Goal: Transaction & Acquisition: Obtain resource

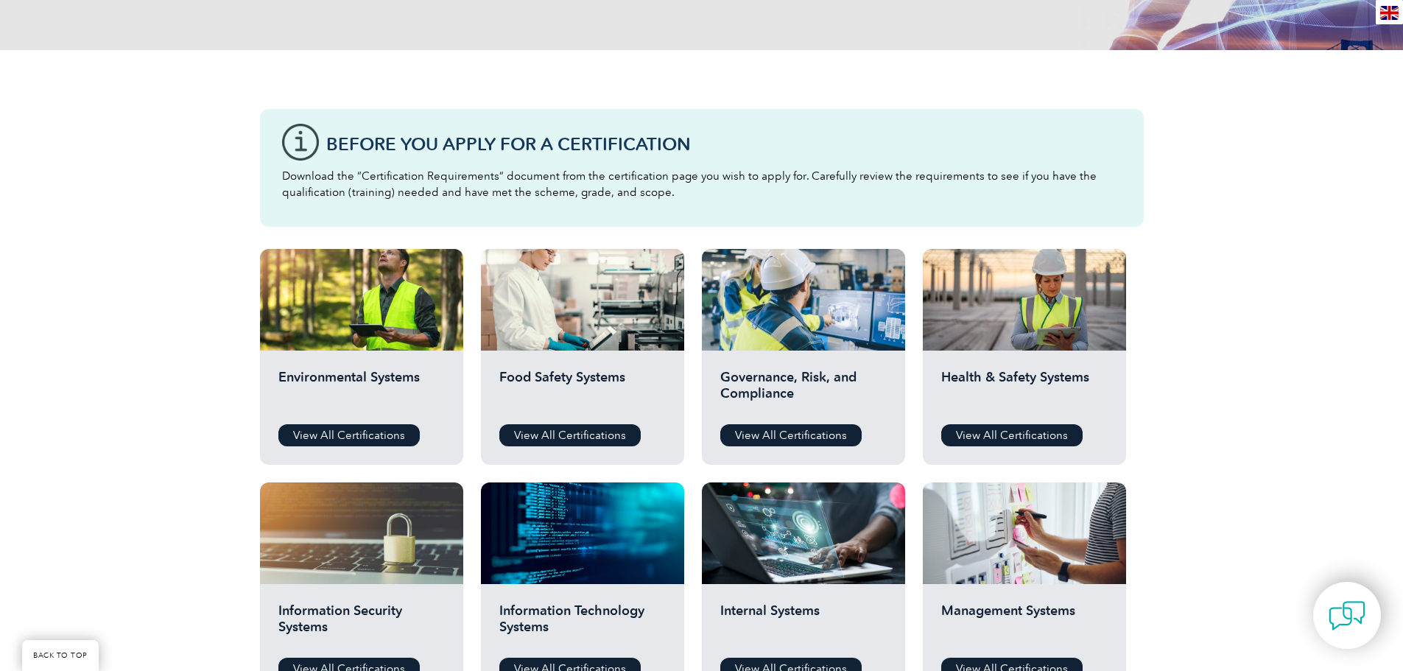
scroll to position [295, 0]
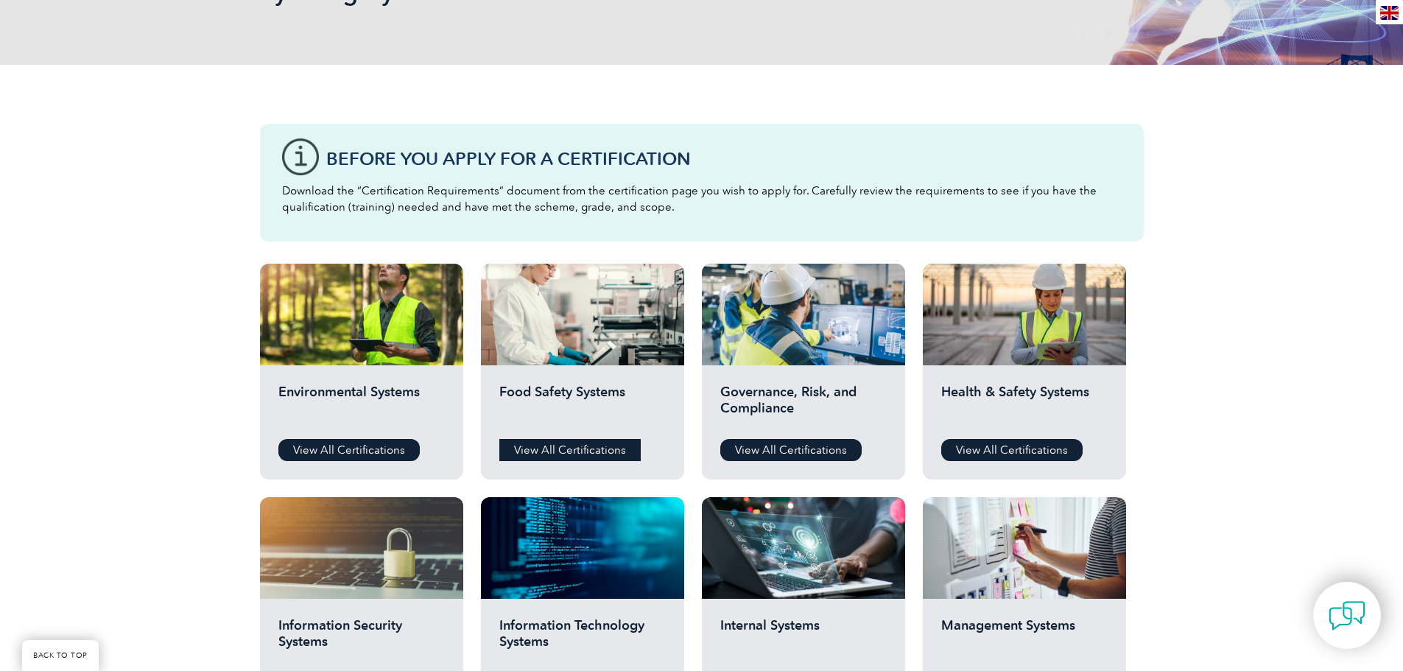
click at [581, 447] on link "View All Certifications" at bounding box center [569, 450] width 141 height 22
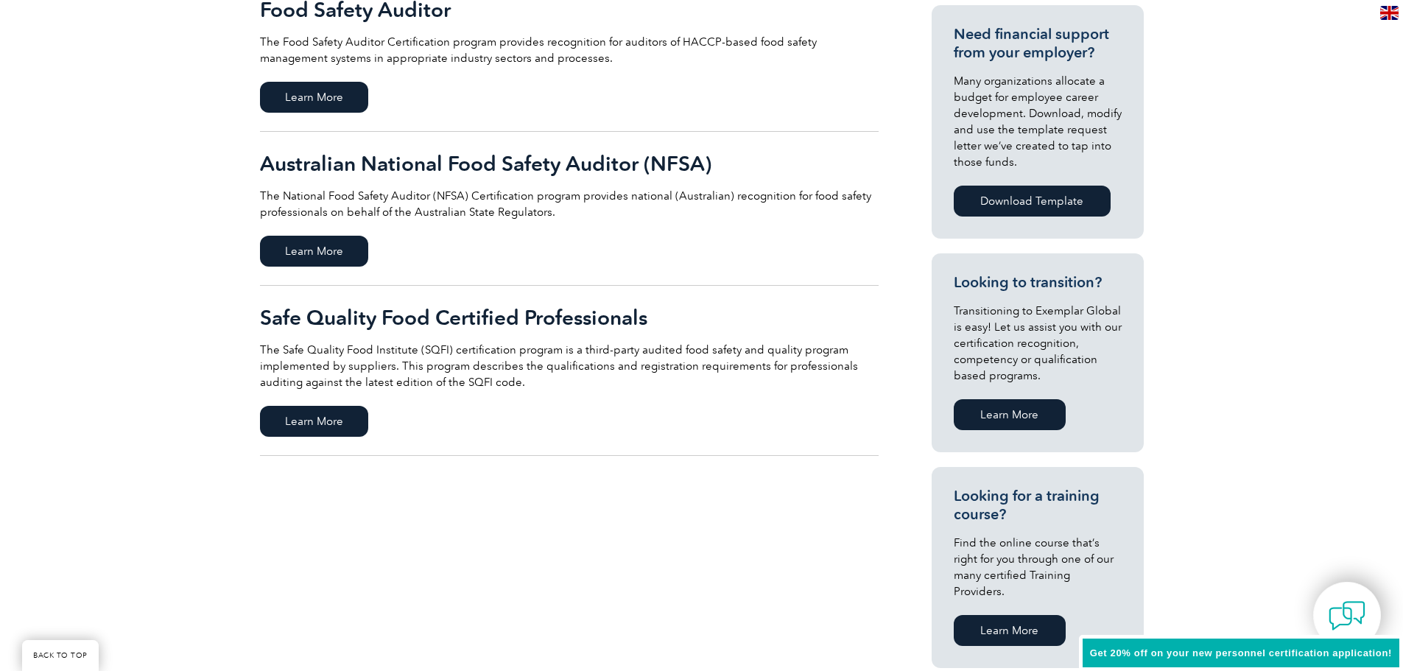
scroll to position [589, 0]
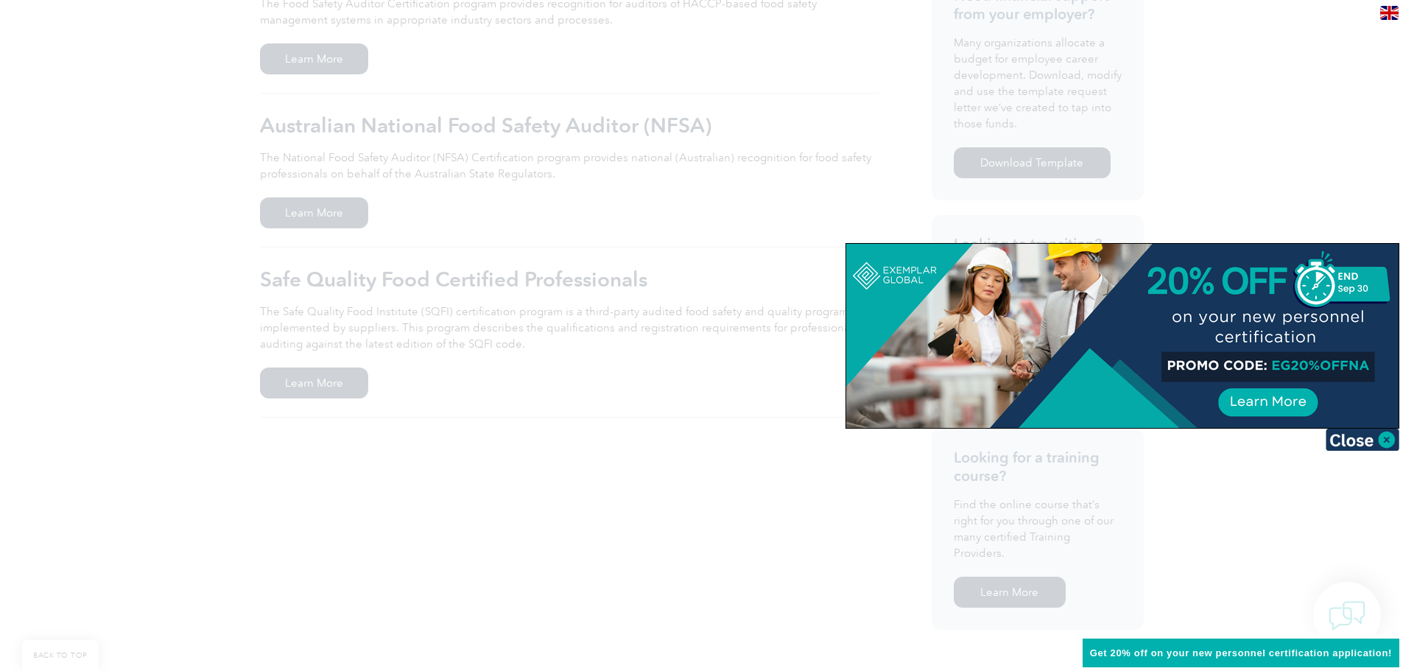
click at [619, 457] on div at bounding box center [701, 335] width 1403 height 671
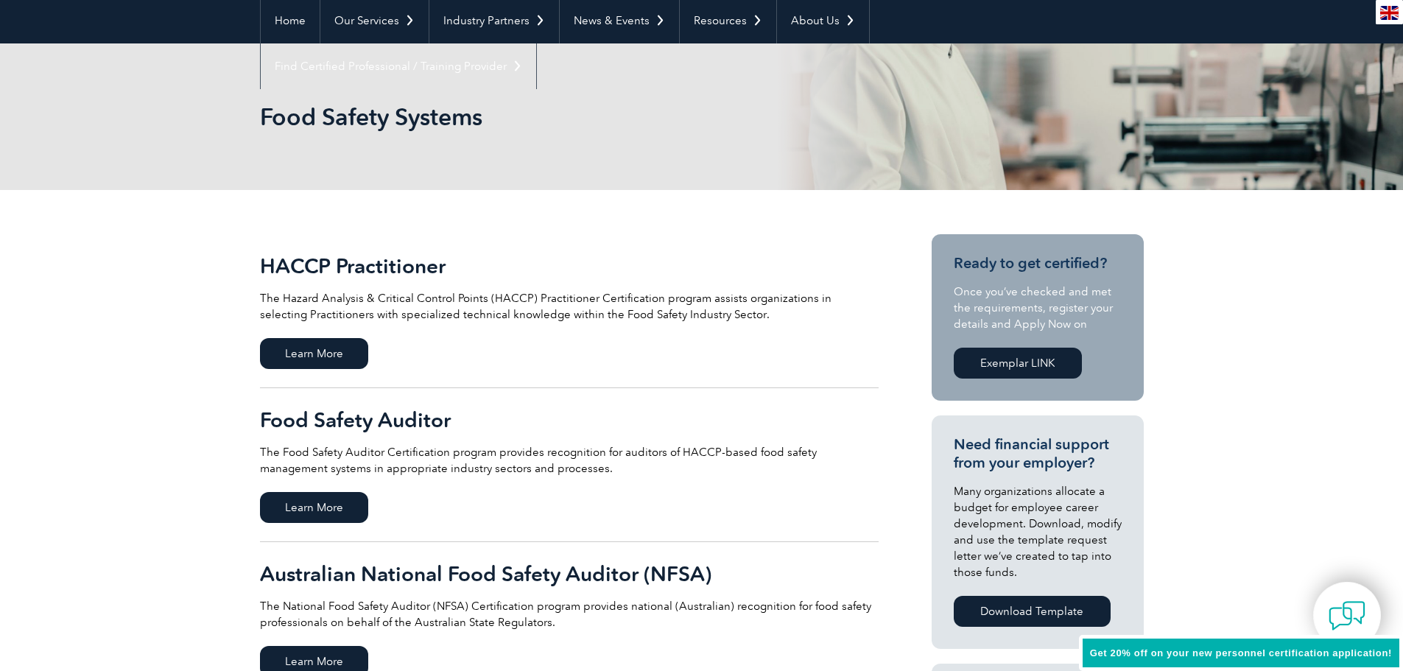
scroll to position [0, 0]
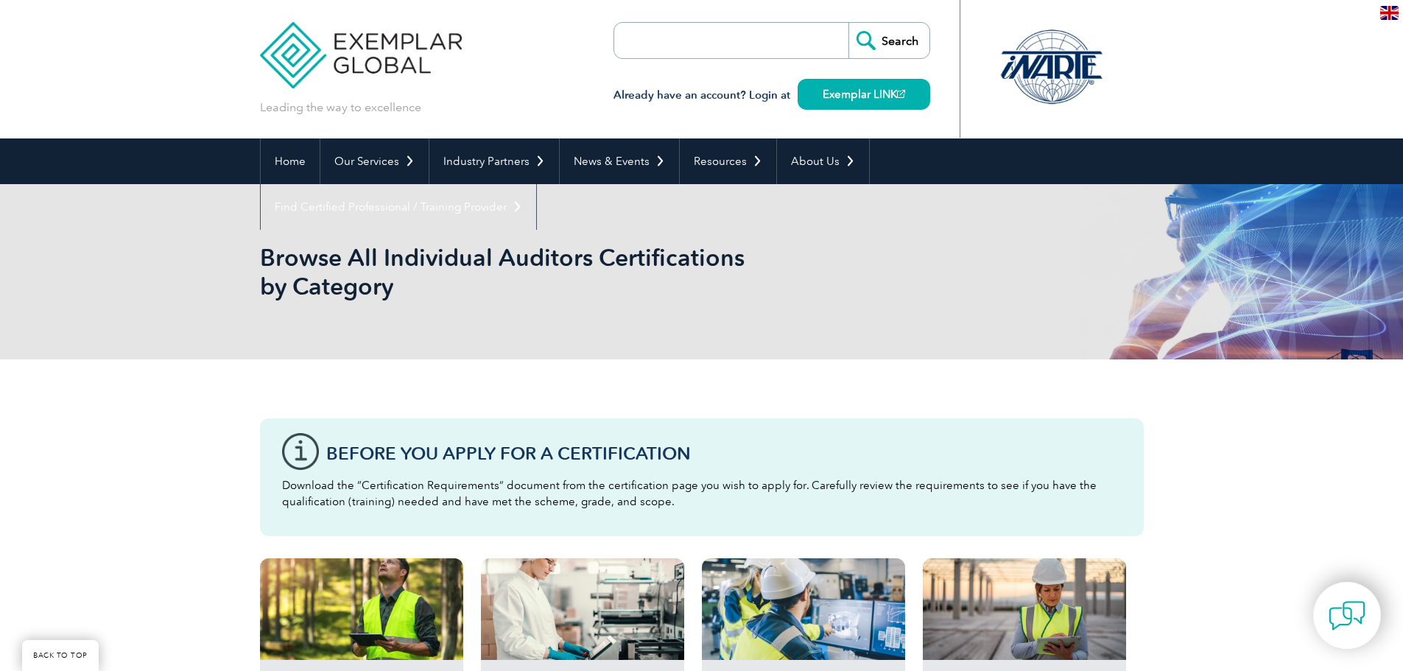
scroll to position [295, 0]
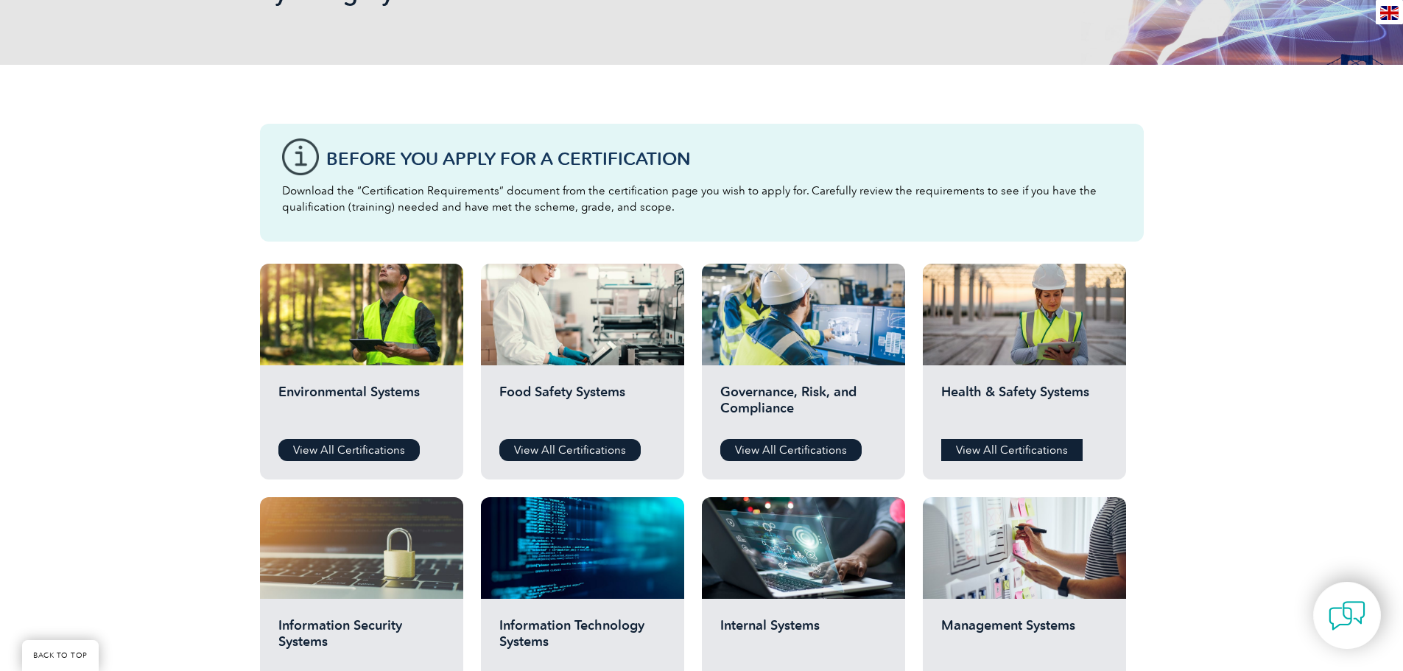
click at [998, 443] on link "View All Certifications" at bounding box center [1011, 450] width 141 height 22
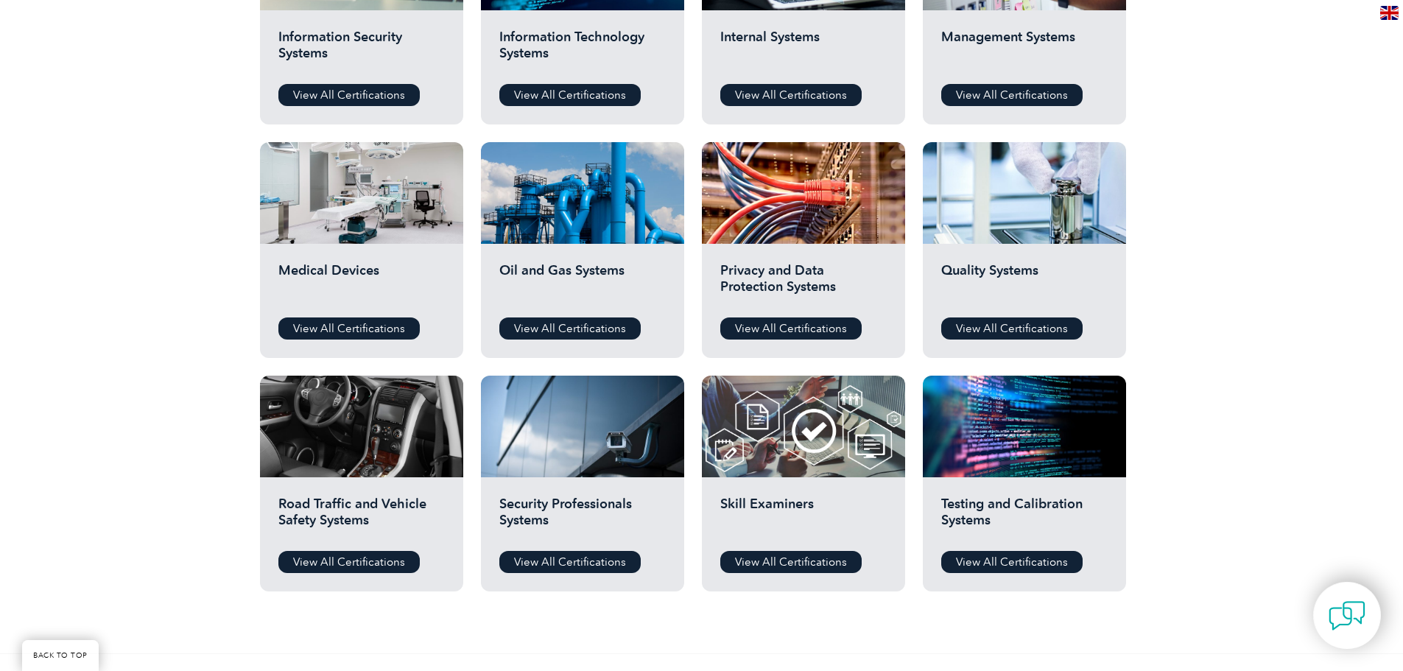
scroll to position [884, 0]
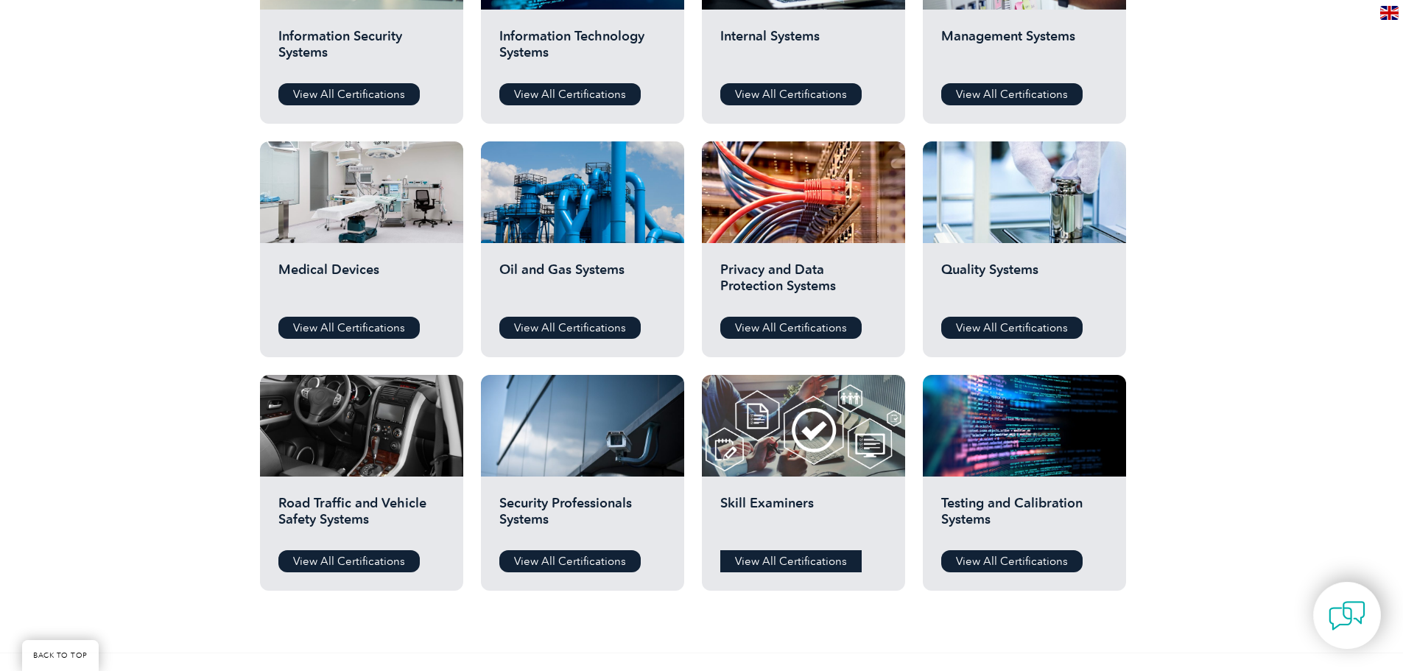
click at [751, 563] on link "View All Certifications" at bounding box center [790, 561] width 141 height 22
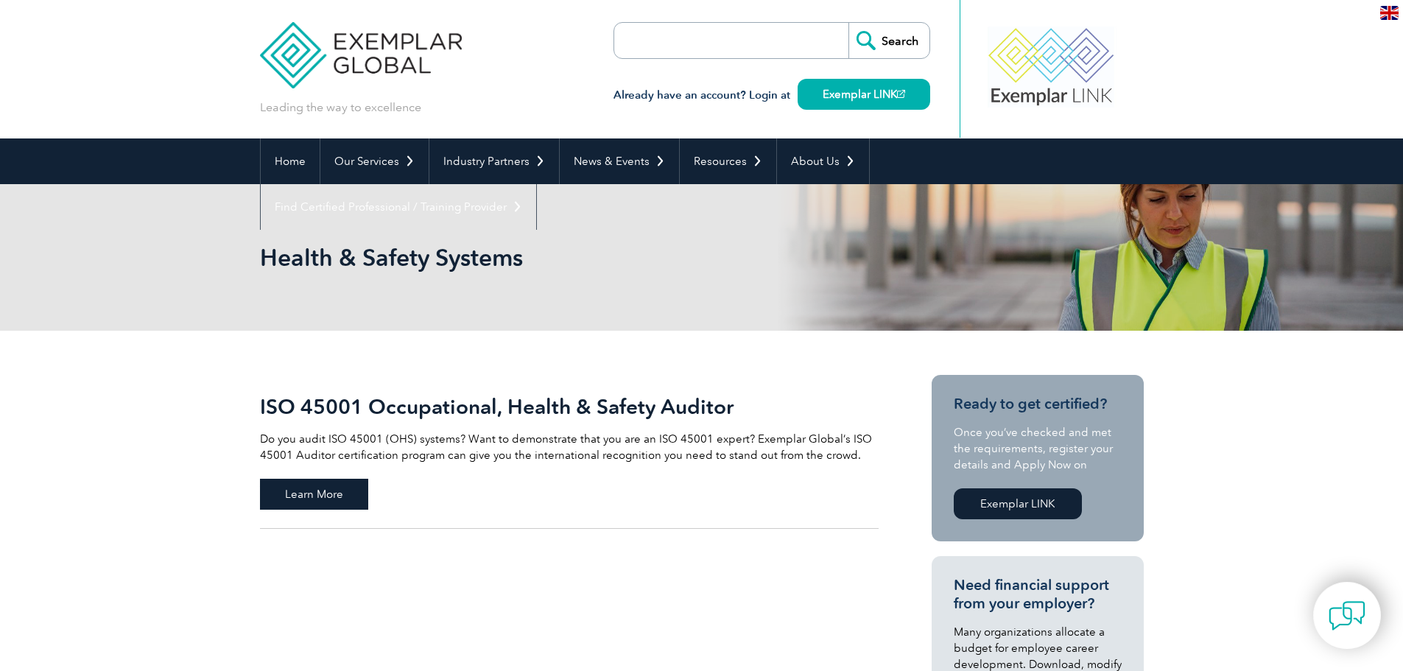
click at [315, 486] on span "Learn More" at bounding box center [314, 494] width 108 height 31
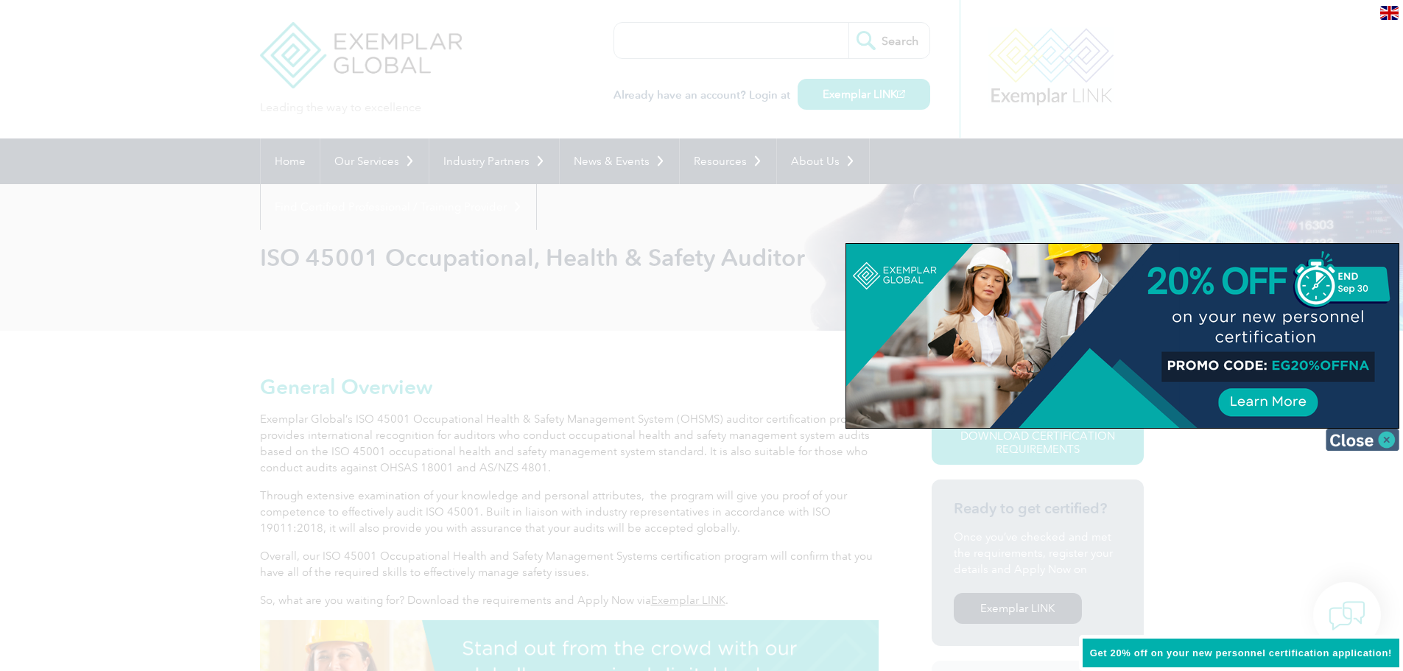
click at [1386, 440] on img at bounding box center [1363, 440] width 74 height 22
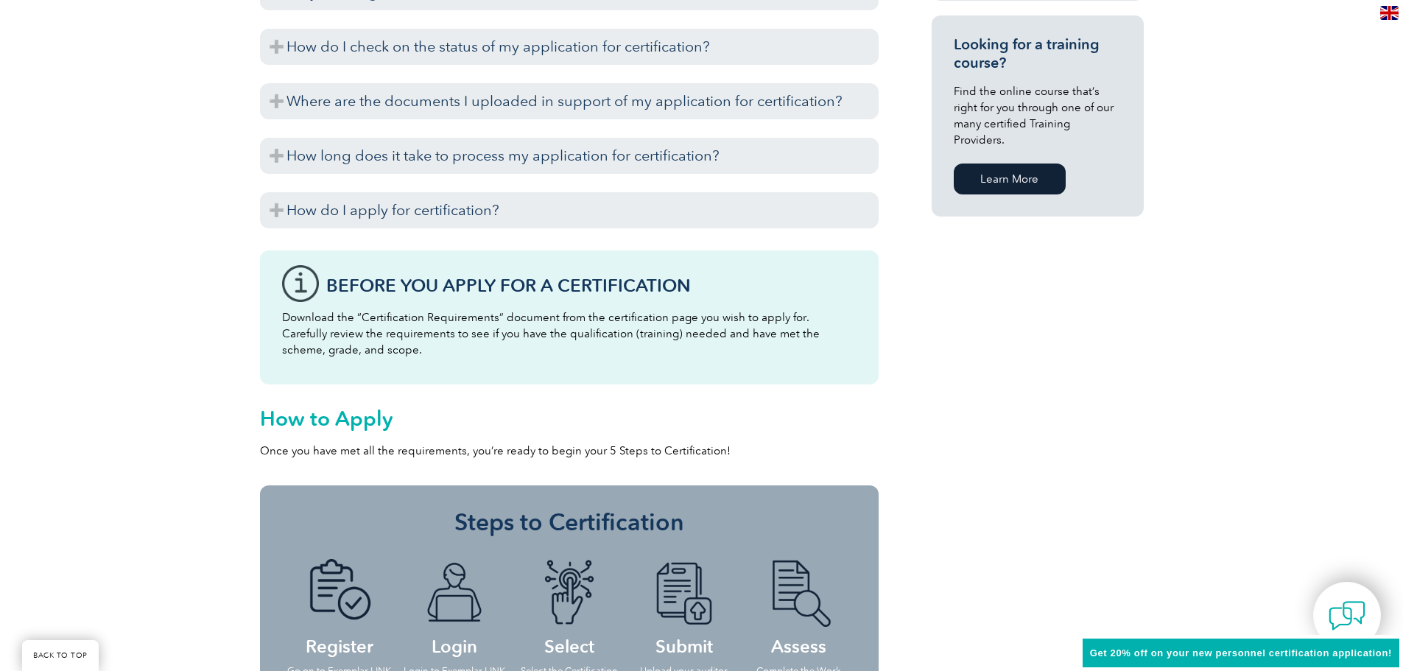
scroll to position [1105, 0]
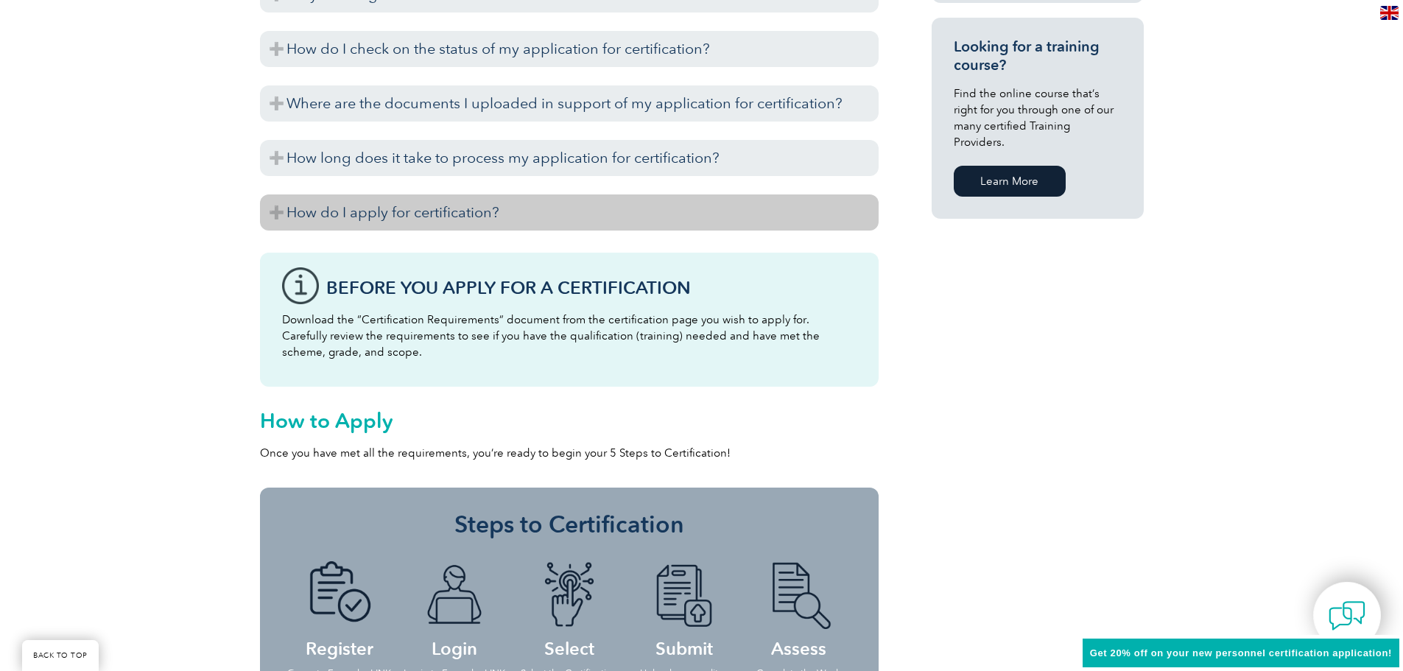
click at [278, 212] on h3 "How do I apply for certification?" at bounding box center [569, 212] width 619 height 36
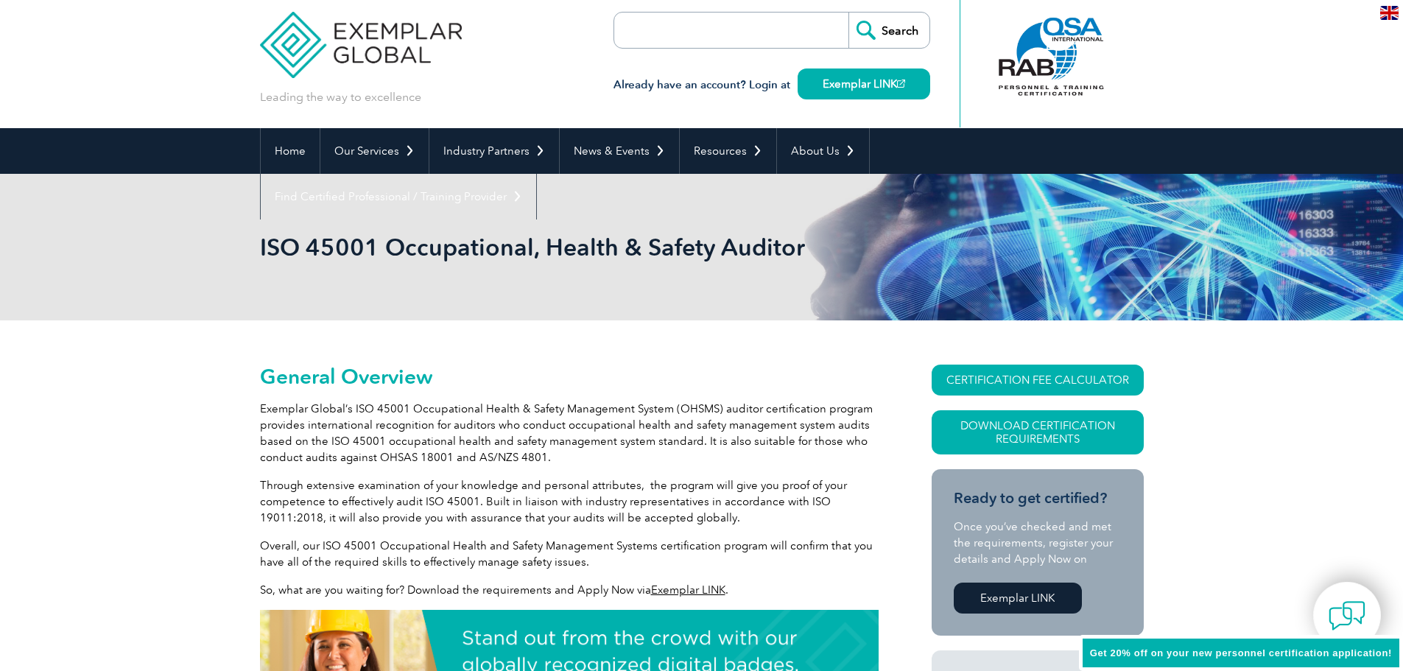
scroll to position [0, 0]
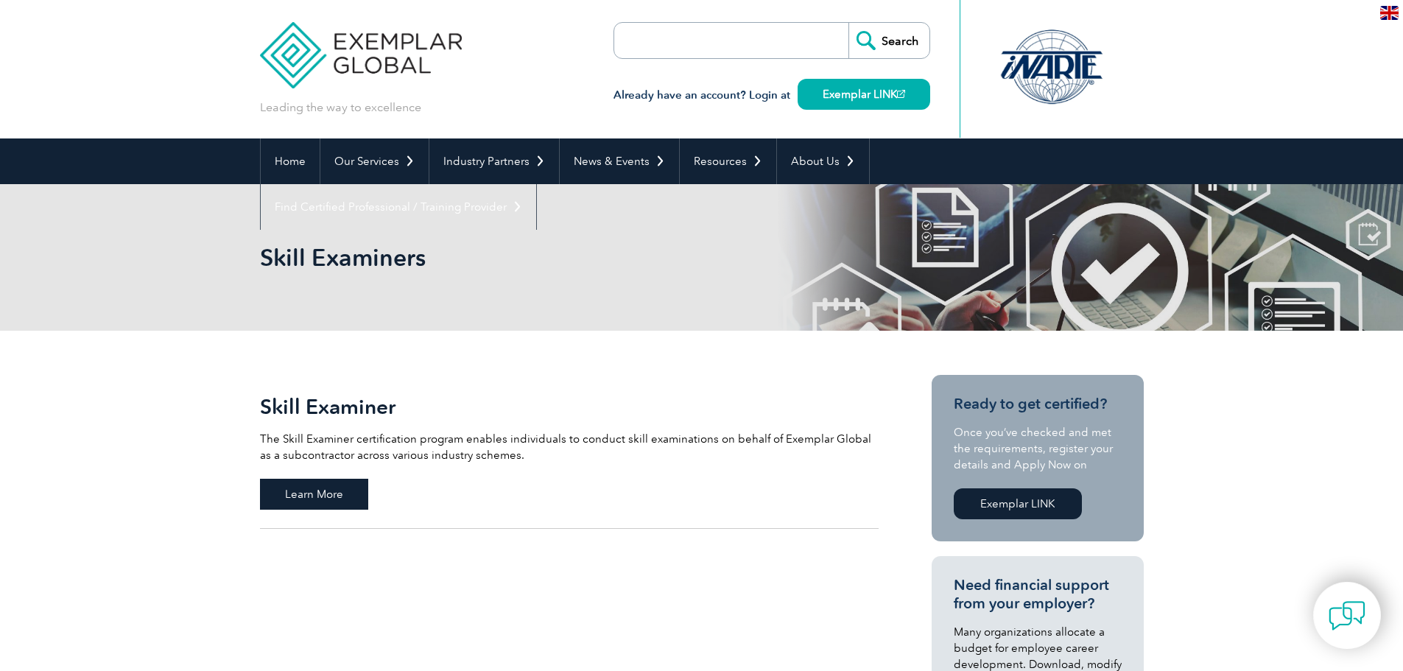
click at [286, 491] on span "Learn More" at bounding box center [314, 494] width 108 height 31
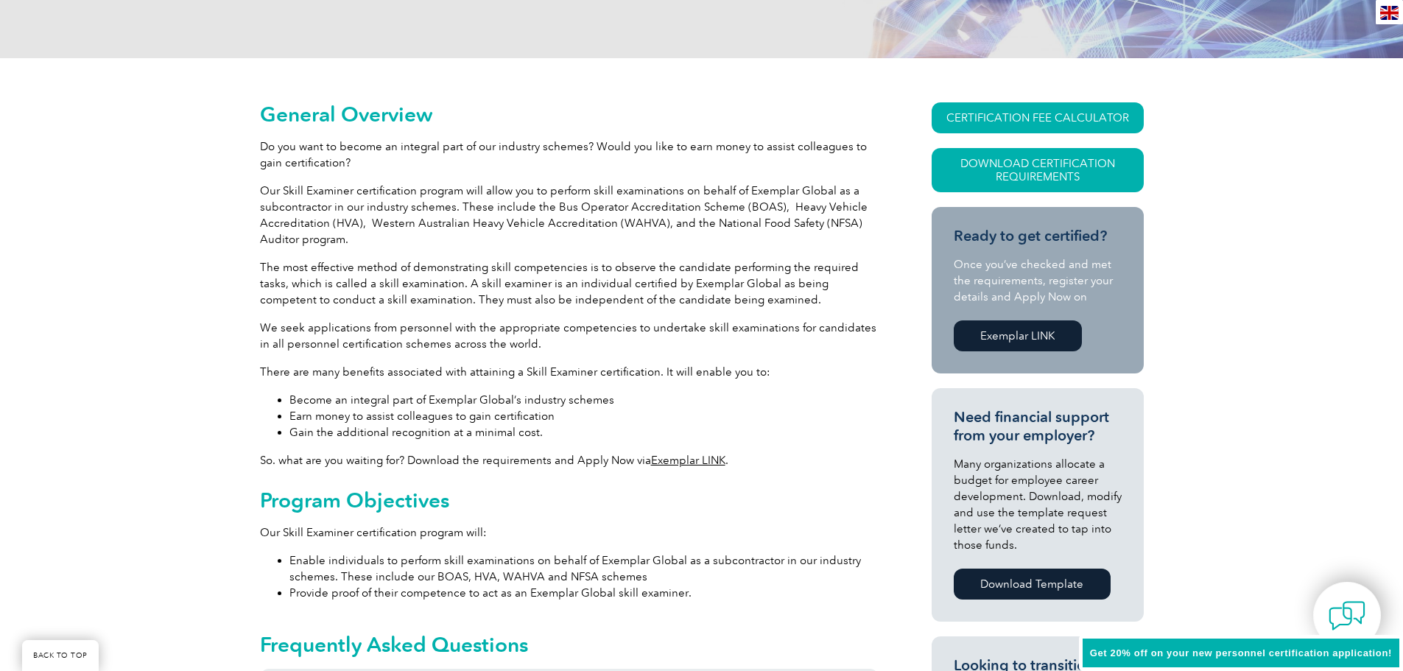
scroll to position [368, 0]
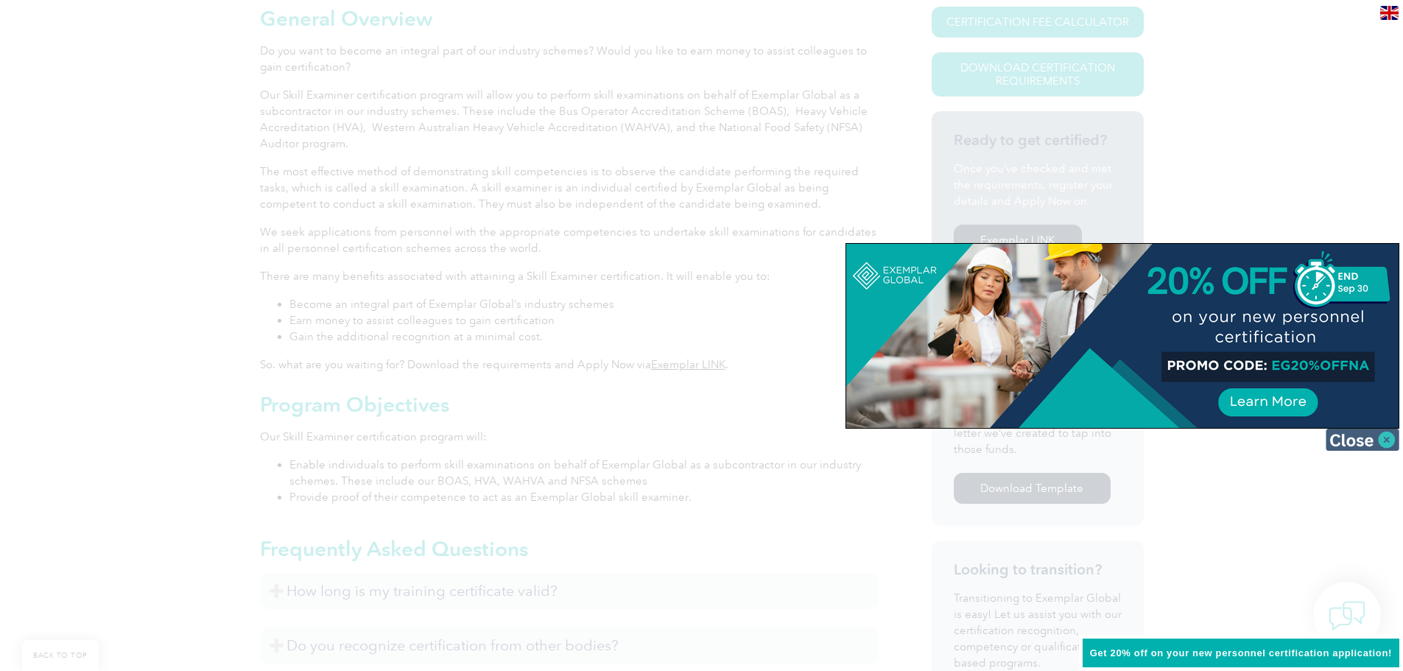
click at [1389, 438] on img at bounding box center [1363, 440] width 74 height 22
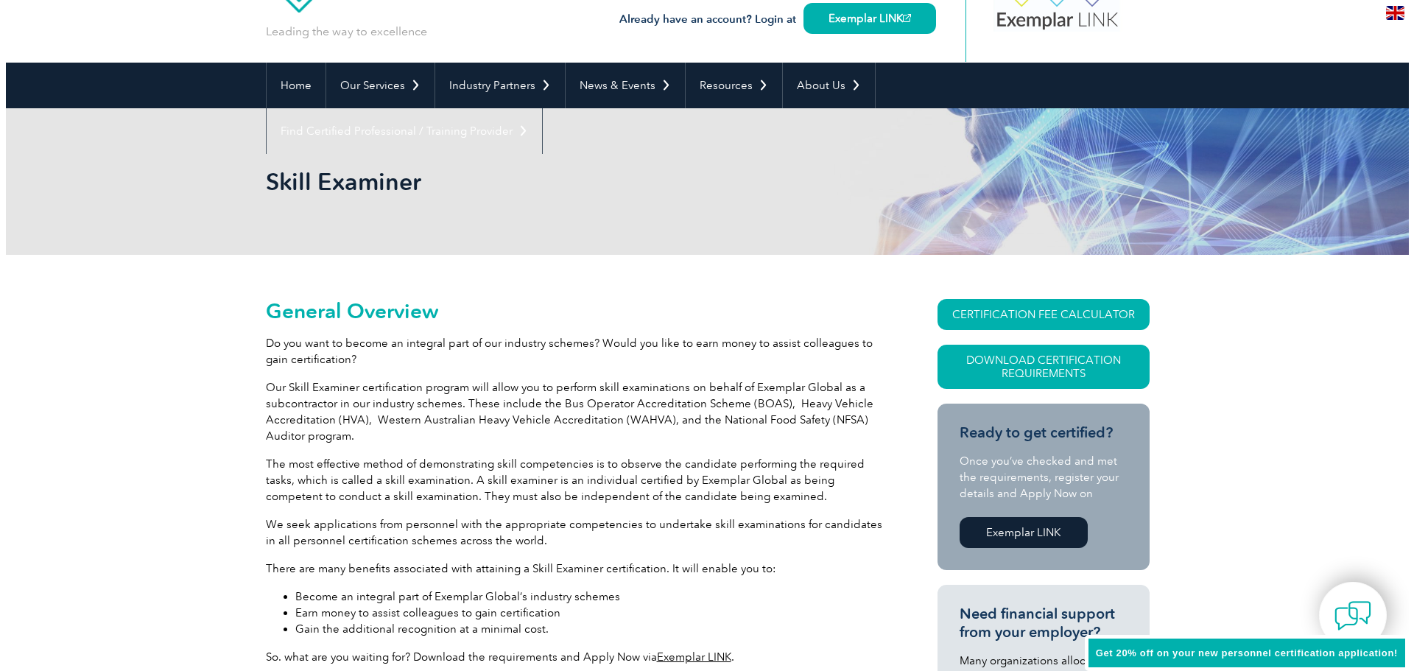
scroll to position [74, 0]
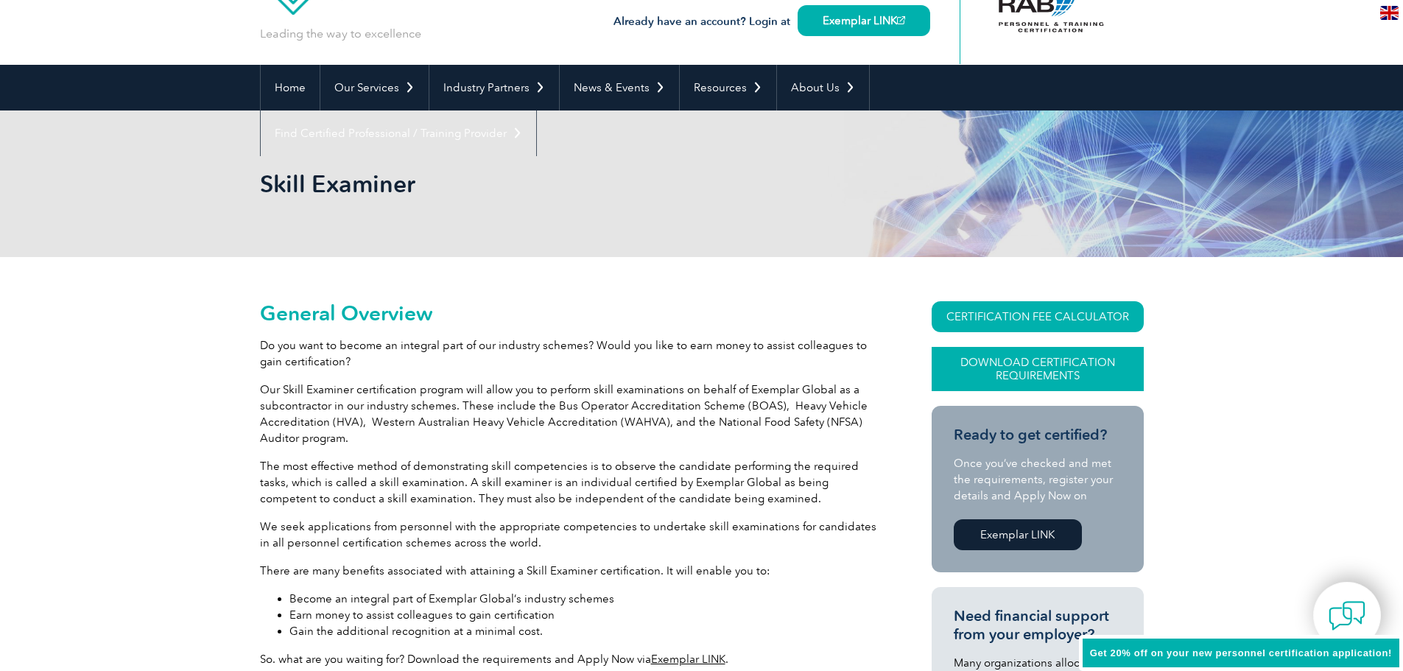
click at [1035, 366] on link "Download Certification Requirements" at bounding box center [1038, 369] width 212 height 44
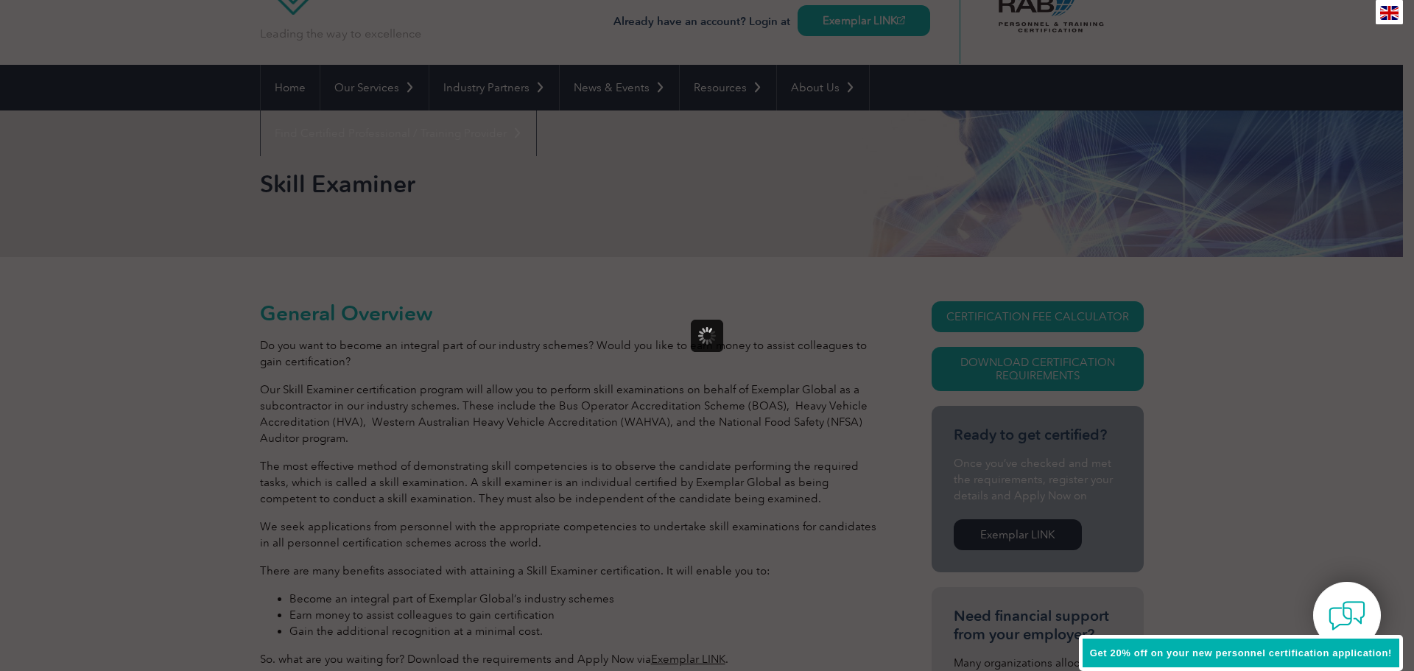
scroll to position [0, 0]
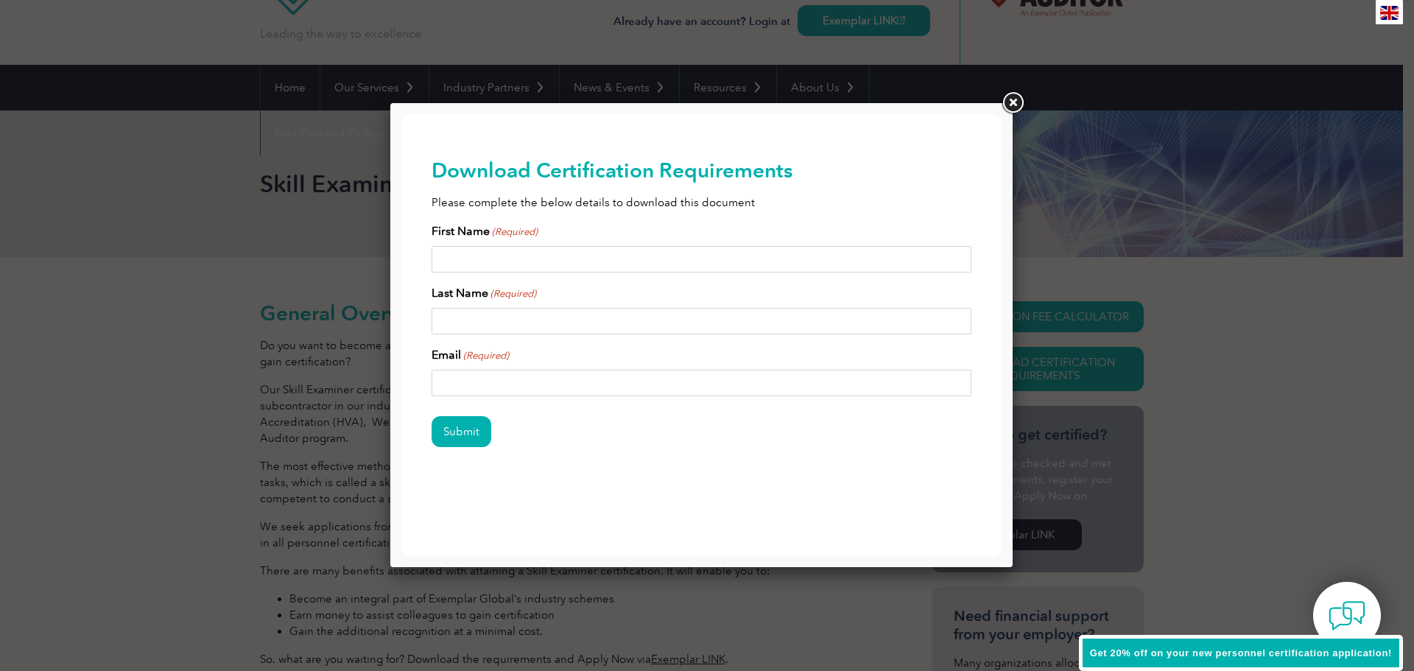
click at [499, 252] on input "First Name (Required)" at bounding box center [702, 259] width 541 height 27
type input "[PERSON_NAME]"
type input "[PERSON_NAME][EMAIL_ADDRESS][DOMAIN_NAME]"
click at [454, 432] on input "Submit" at bounding box center [462, 431] width 60 height 31
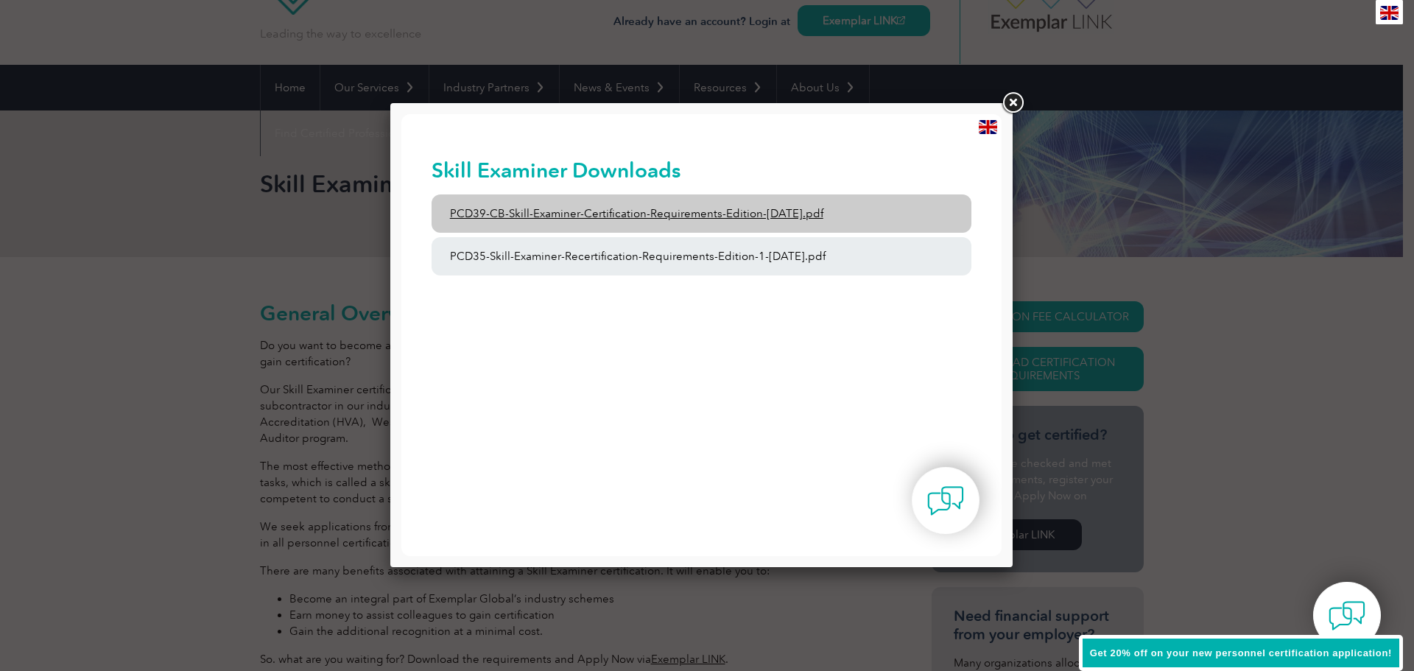
click at [595, 209] on link "PCD39-CB-Skill-Examiner-Certification-Requirements-Edition-[DATE].pdf" at bounding box center [702, 213] width 541 height 38
click at [703, 214] on link "PCD39-CB-Skill-Examiner-Certification-Requirements-Edition-[DATE].pdf" at bounding box center [702, 213] width 541 height 38
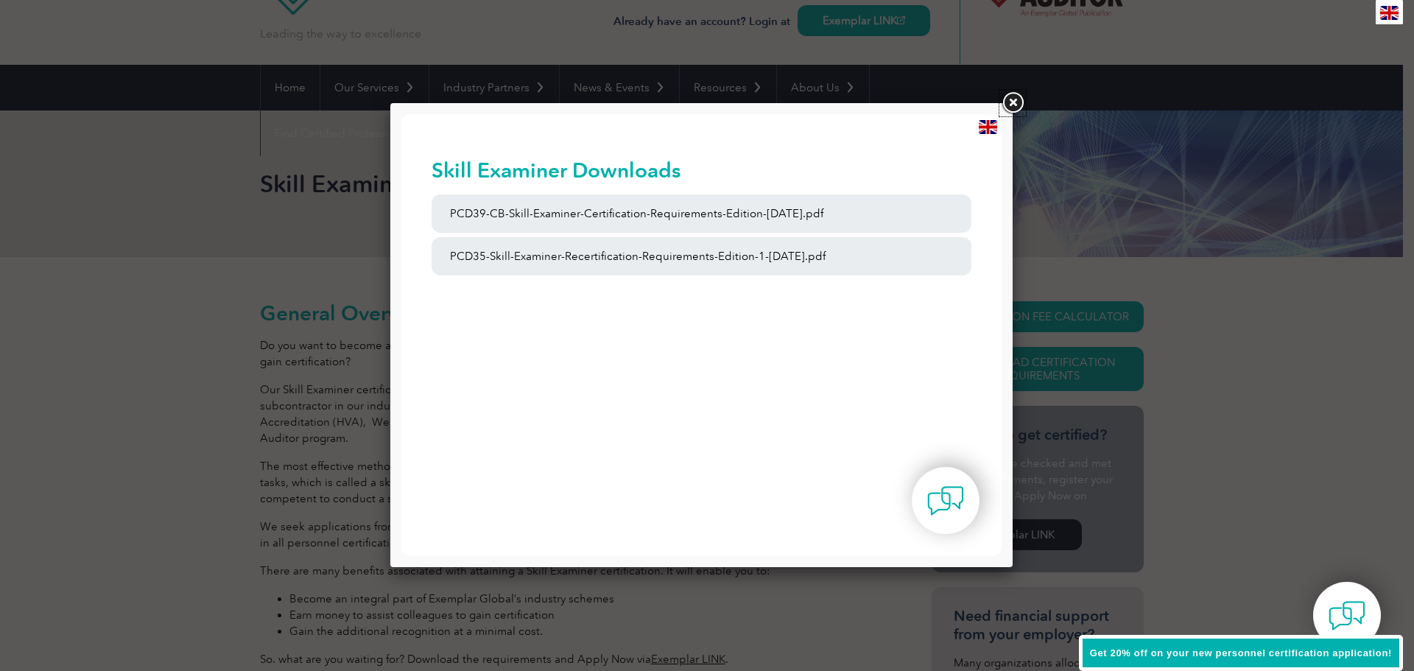
click at [1009, 102] on link at bounding box center [1013, 103] width 27 height 27
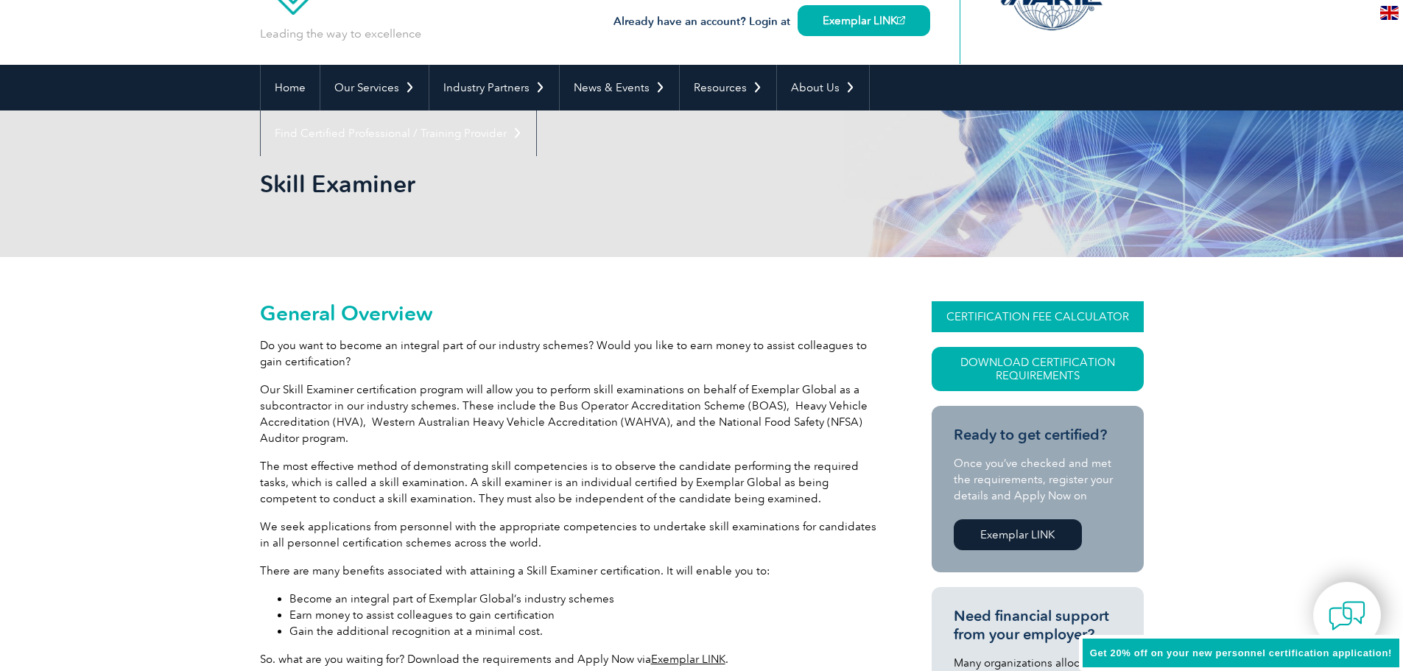
click at [1025, 312] on link "CERTIFICATION FEE CALCULATOR" at bounding box center [1038, 316] width 212 height 31
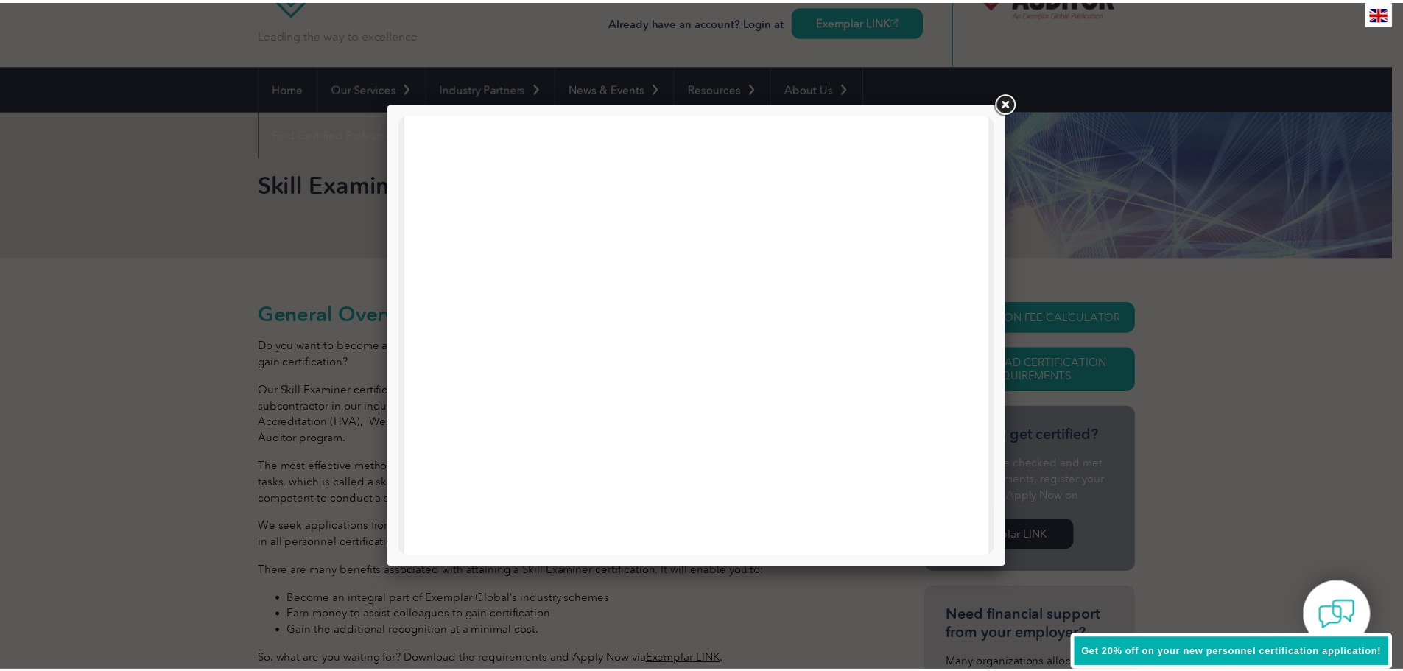
scroll to position [368, 0]
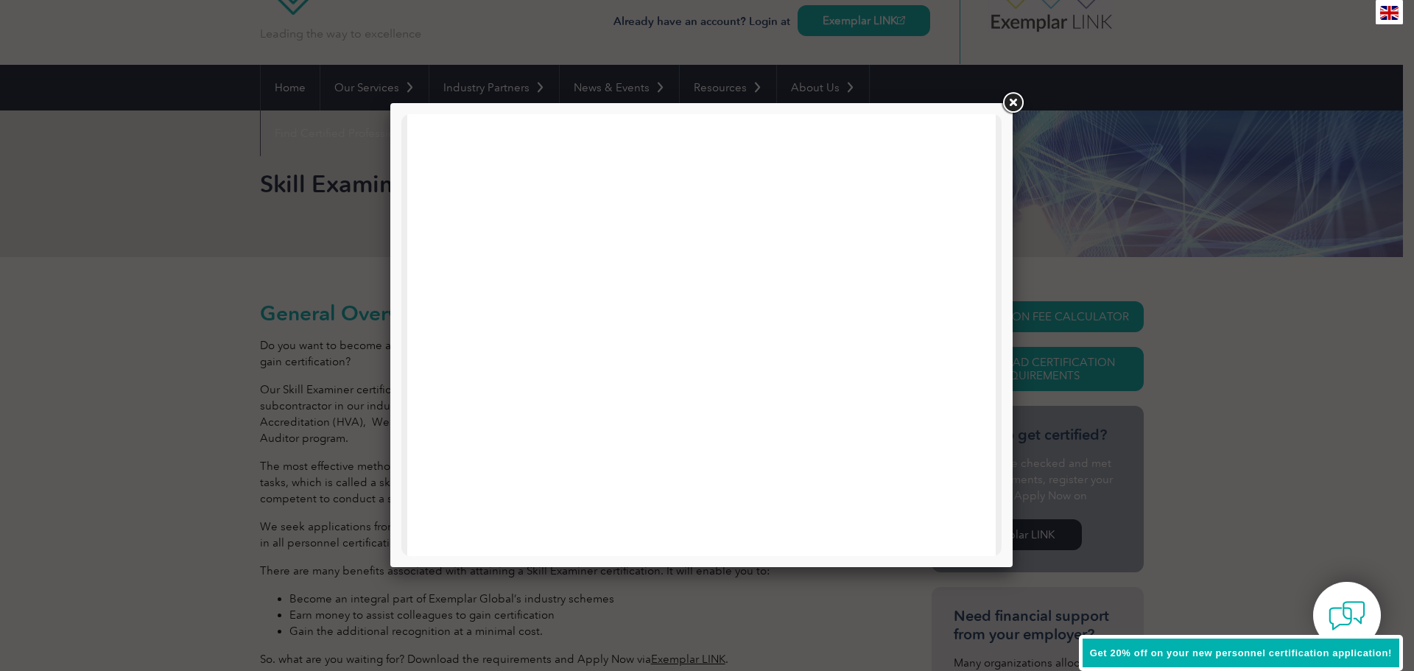
click at [1014, 102] on link at bounding box center [1013, 103] width 27 height 27
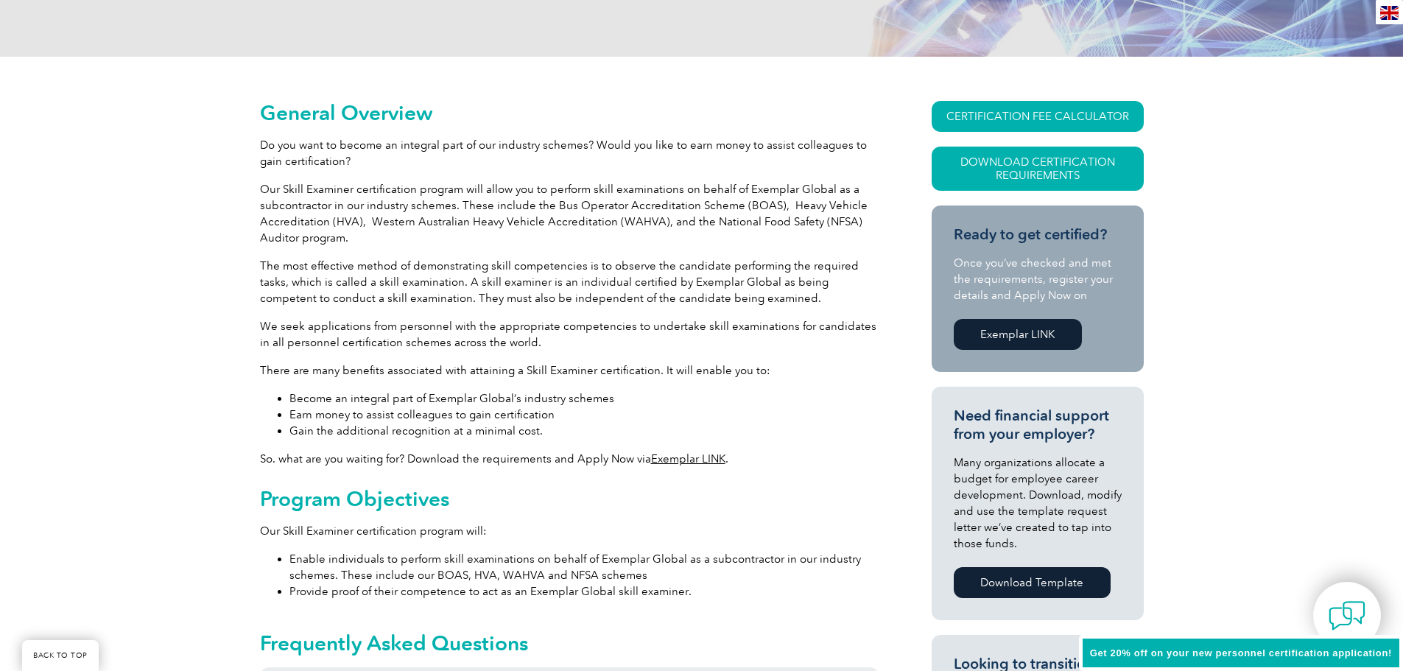
scroll to position [0, 0]
